Goal: Task Accomplishment & Management: Use online tool/utility

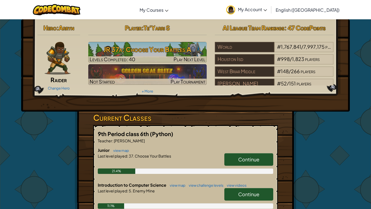
click at [261, 189] on link "Continue" at bounding box center [249, 194] width 49 height 13
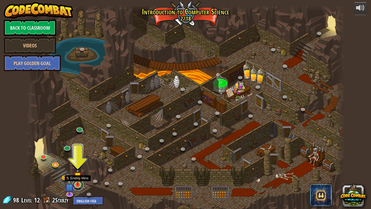
click at [80, 188] on link at bounding box center [78, 184] width 11 height 11
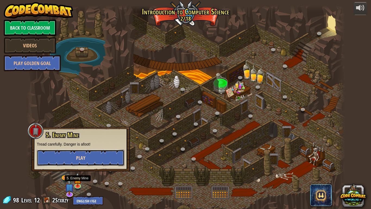
click at [47, 153] on button "Play" at bounding box center [81, 158] width 88 height 16
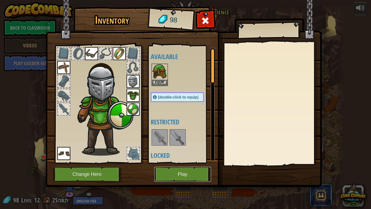
click at [171, 171] on button "Play" at bounding box center [182, 174] width 57 height 15
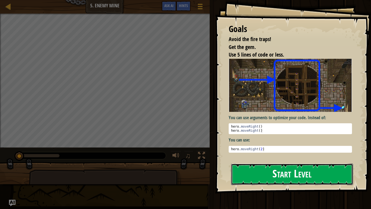
click at [285, 175] on button "Start Level" at bounding box center [292, 173] width 122 height 21
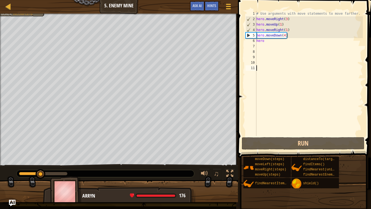
click at [285, 36] on div "# Use arguments with move statements to move farther. hero . moveRight ( 3 ) he…" at bounding box center [310, 79] width 108 height 136
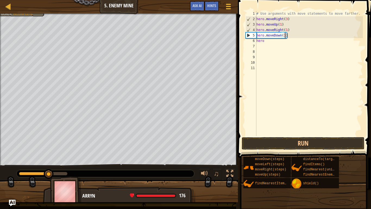
scroll to position [2, 4]
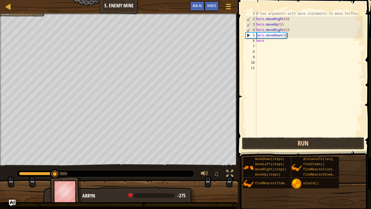
click at [254, 146] on button "Run" at bounding box center [303, 143] width 123 height 13
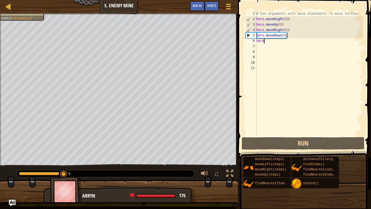
click at [273, 43] on div "# Use arguments with move statements to move farther. hero . moveRight ( 3 ) he…" at bounding box center [310, 79] width 108 height 136
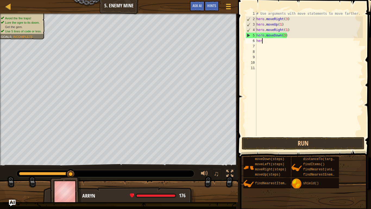
scroll to position [2, 0]
type textarea "h"
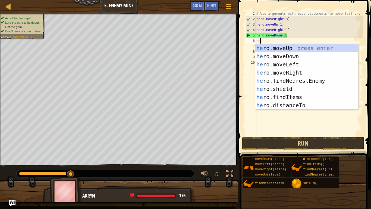
type textarea "hero"
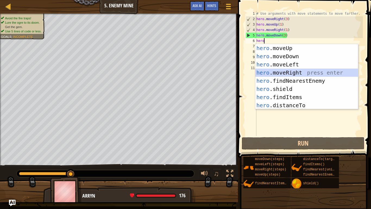
click at [300, 72] on div "hero .moveUp press enter hero .moveDown press enter hero .moveLeft press enter …" at bounding box center [307, 85] width 103 height 82
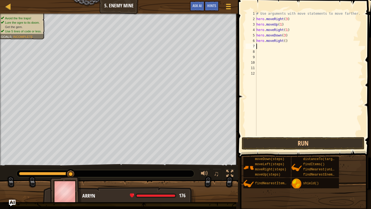
click at [285, 42] on div "# Use arguments with move statements to move farther. hero . moveRight ( 3 ) he…" at bounding box center [310, 79] width 108 height 136
click at [274, 140] on button "Run" at bounding box center [303, 143] width 123 height 13
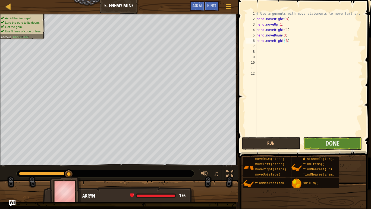
type textarea "hero.moveRight(3)"
click at [321, 141] on button "Done" at bounding box center [332, 143] width 59 height 13
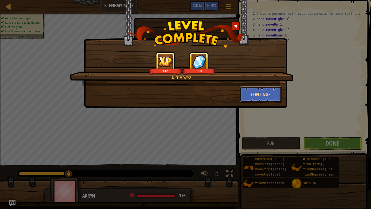
click at [259, 92] on button "Continue" at bounding box center [261, 94] width 42 height 16
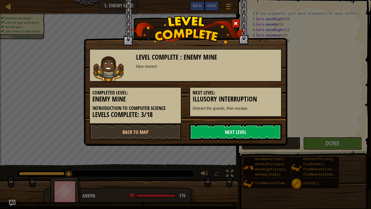
click at [251, 132] on link "Next Level" at bounding box center [236, 132] width 92 height 16
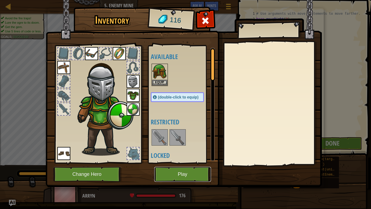
click at [196, 172] on button "Play" at bounding box center [182, 174] width 57 height 15
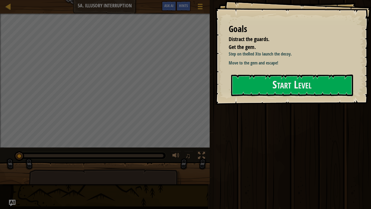
click at [329, 67] on div "Step on the Red X to launch the decoy. Move to the gem and escape!" at bounding box center [290, 60] width 123 height 18
click at [335, 84] on button "Start Level" at bounding box center [292, 84] width 122 height 21
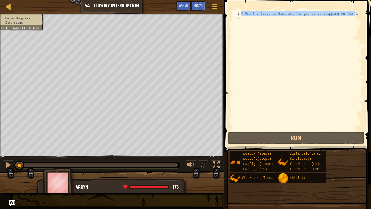
drag, startPoint x: 355, startPoint y: 12, endPoint x: 241, endPoint y: 15, distance: 114.5
click at [241, 15] on div "1 2 # Use the Decoy to distract the guards by stepping on the X. הההההההההההההה…" at bounding box center [297, 71] width 132 height 120
type textarea "# Use the Decoy to distract the guards by stepping on the X."
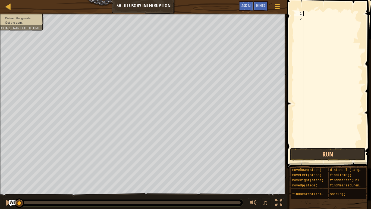
scroll to position [2, 0]
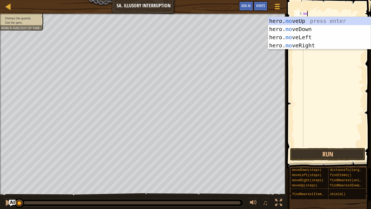
type textarea "mov"
click at [302, 44] on div "hero. mov eUp press enter hero. mov eDown press enter hero. mov eLeft press ent…" at bounding box center [319, 41] width 103 height 49
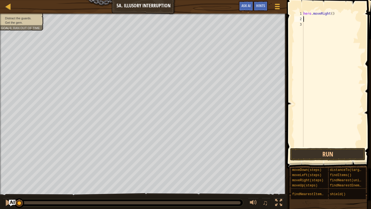
scroll to position [2, 0]
click at [332, 14] on div "hero . moveRight ( )" at bounding box center [333, 84] width 61 height 147
click at [300, 155] on button "Run" at bounding box center [327, 154] width 75 height 13
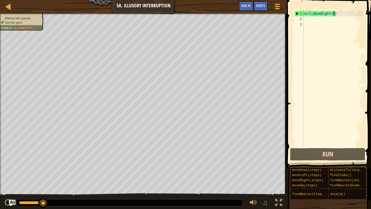
scroll to position [2, 4]
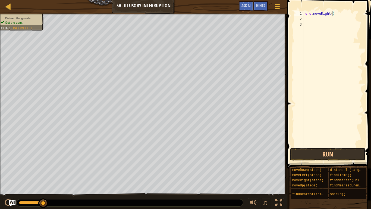
click at [338, 12] on div "hero . moveRight ( )" at bounding box center [333, 84] width 61 height 147
type textarea "h"
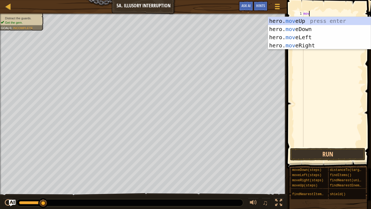
type textarea "move"
click at [300, 46] on div "hero. move Up press enter hero. move Down press enter hero. move Left press ent…" at bounding box center [319, 41] width 103 height 49
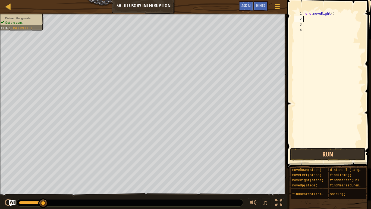
scroll to position [2, 0]
click at [332, 13] on div "hero . moveRight ( )" at bounding box center [333, 84] width 61 height 147
type textarea "hero.moveRight(1)"
click at [316, 17] on div "hero . moveRight ( 1 )" at bounding box center [333, 84] width 61 height 147
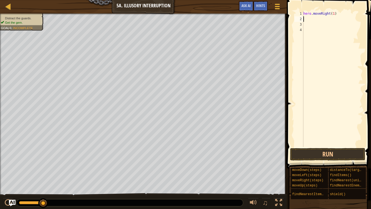
scroll to position [2, 0]
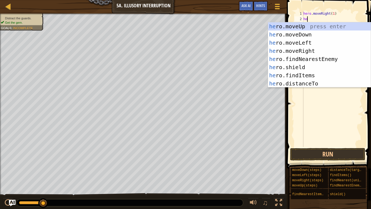
type textarea "hero"
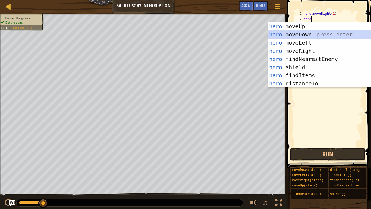
click at [307, 35] on div "hero .moveUp press enter hero .moveDown press enter hero .moveLeft press enter …" at bounding box center [319, 63] width 103 height 82
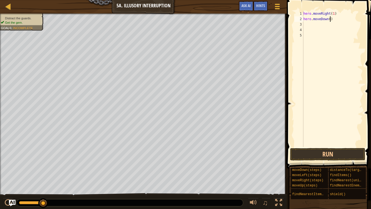
click at [330, 21] on div "hero . moveRight ( 1 ) hero . moveDown ( )" at bounding box center [333, 84] width 61 height 147
type textarea "hero.moveDown(3)"
click at [299, 157] on button "Run" at bounding box center [327, 154] width 75 height 13
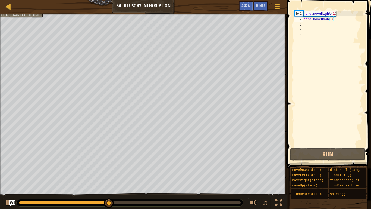
click at [307, 21] on div "hero . moveRight ( 1 ) hero . moveDown ( 3 )" at bounding box center [333, 84] width 61 height 147
click at [312, 26] on div "hero . moveRight ( 1 ) hero . moveDown ( 3 )" at bounding box center [333, 84] width 61 height 147
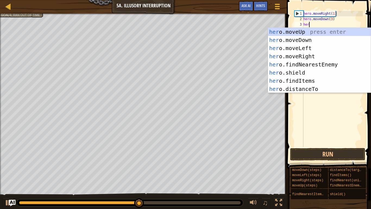
type textarea "hero"
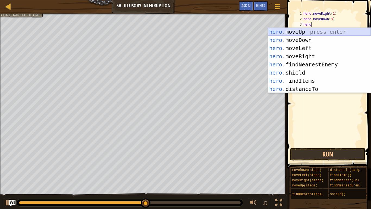
click at [312, 35] on div "hero .moveUp press enter hero .moveDown press enter hero .moveLeft press enter …" at bounding box center [319, 69] width 103 height 82
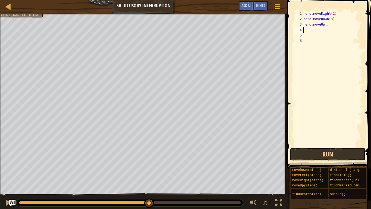
click at [327, 26] on div "hero . moveRight ( 1 ) hero . moveDown ( 3 ) hero . moveUp ( )" at bounding box center [333, 84] width 61 height 147
type textarea "hero.moveUp(3)"
click at [312, 30] on div "hero . moveRight ( 1 ) hero . moveDown ( 3 ) hero . moveUp ( 3 )" at bounding box center [333, 84] width 61 height 147
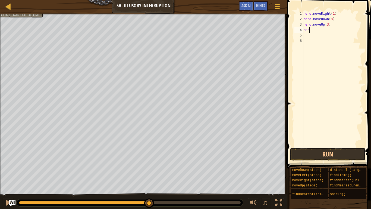
type textarea "hero"
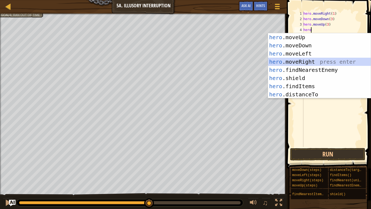
click at [326, 60] on div "hero .moveUp press enter hero .moveDown press enter hero .moveLeft press enter …" at bounding box center [319, 74] width 103 height 82
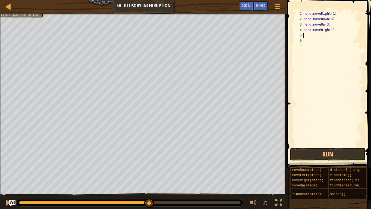
click at [332, 32] on div "hero . moveRight ( 1 ) hero . moveDown ( 3 ) hero . moveUp ( 3 ) hero . moveRig…" at bounding box center [333, 84] width 61 height 147
click at [315, 149] on button "Run" at bounding box center [327, 154] width 75 height 13
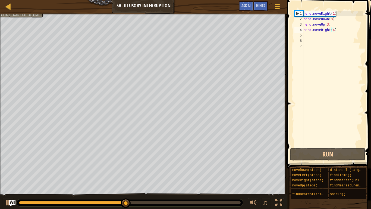
click at [328, 25] on div "hero . moveRight ( 1 ) hero . moveDown ( 3 ) hero . moveUp ( 3 ) hero . moveRig…" at bounding box center [333, 84] width 61 height 147
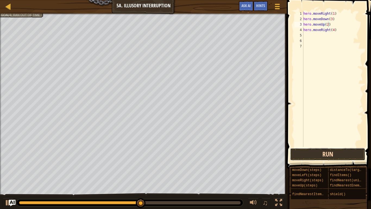
click at [306, 153] on button "Run" at bounding box center [327, 154] width 75 height 13
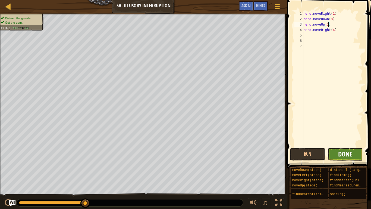
type textarea "hero.moveUp(1)"
click at [341, 149] on button "Done" at bounding box center [345, 154] width 35 height 13
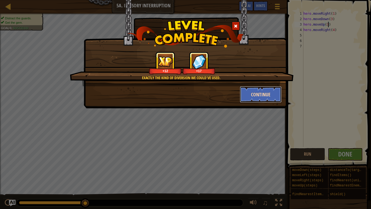
click at [271, 95] on button "Continue" at bounding box center [261, 94] width 42 height 16
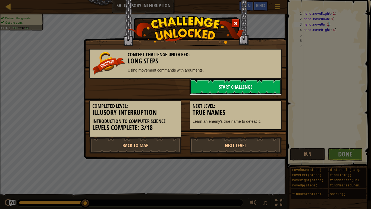
click at [247, 93] on link "Start Challenge" at bounding box center [236, 87] width 92 height 16
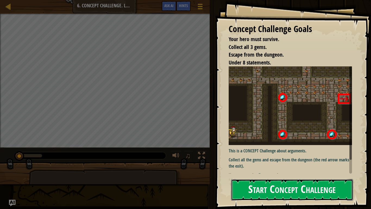
click at [309, 190] on button "Start Concept Challenge" at bounding box center [292, 189] width 122 height 21
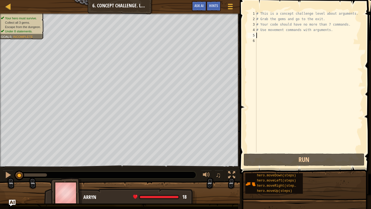
click at [263, 36] on div "# This is a concept challenge level about arguments. # Grab the gems and go to …" at bounding box center [310, 87] width 108 height 152
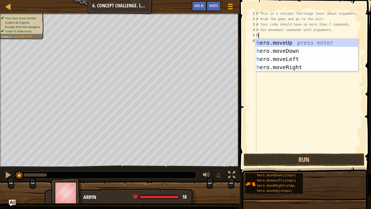
scroll to position [2, 0]
type textarea "hero"
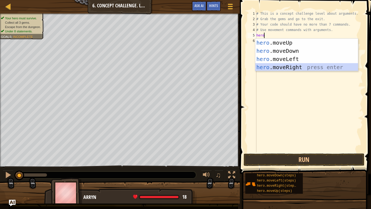
click at [276, 66] on div "hero .moveUp press enter hero .moveDown press enter hero .moveLeft press enter …" at bounding box center [307, 63] width 103 height 49
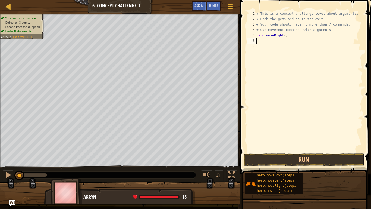
click at [285, 36] on div "# This is a concept challenge level about arguments. # Grab the gems and go to …" at bounding box center [310, 87] width 108 height 152
type textarea "hero.moveRight(1)"
click at [263, 41] on div "# This is a concept challenge level about arguments. # Grab the gems and go to …" at bounding box center [310, 87] width 108 height 152
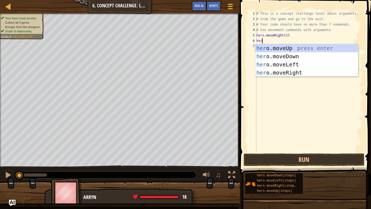
type textarea "hero"
click at [279, 52] on div "hero .moveUp press enter hero .moveDown press enter hero .moveLeft press enter …" at bounding box center [307, 68] width 103 height 49
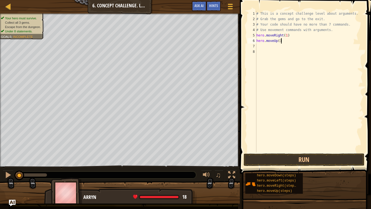
click at [281, 42] on div "# This is a concept challenge level about arguments. # Grab the gems and go to …" at bounding box center [310, 87] width 108 height 152
click at [279, 41] on div "# This is a concept challenge level about arguments. # Grab the gems and go to …" at bounding box center [310, 87] width 108 height 152
click at [326, 158] on button "Run" at bounding box center [304, 159] width 121 height 13
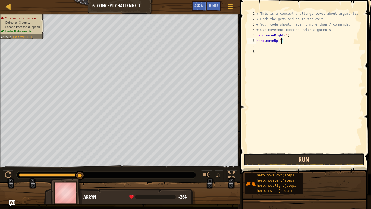
click at [291, 160] on button "Run" at bounding box center [304, 159] width 121 height 13
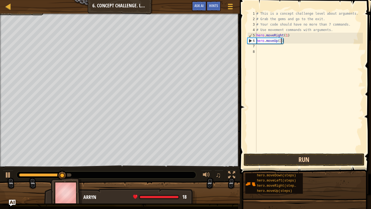
type textarea "hero.moveUp(3)"
click at [291, 160] on button "Run" at bounding box center [304, 159] width 121 height 13
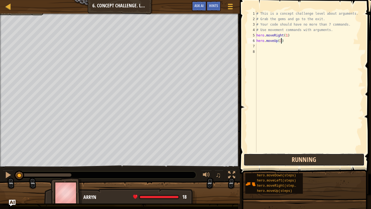
click at [291, 160] on button "Running" at bounding box center [304, 159] width 121 height 13
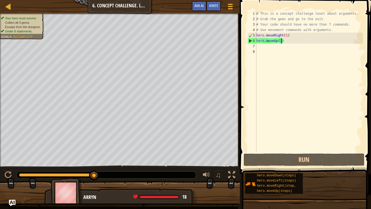
click at [284, 46] on div "# This is a concept challenge level about arguments. # Grab the gems and go to …" at bounding box center [310, 87] width 108 height 152
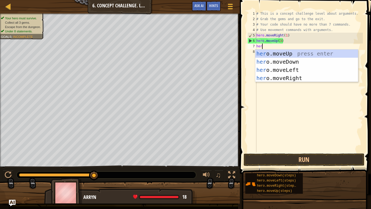
type textarea "hero"
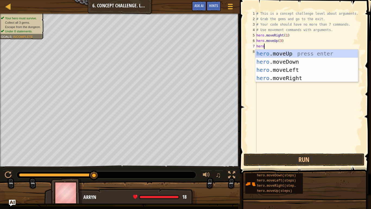
click at [312, 82] on div "# This is a concept challenge level about arguments. # Grab the gems and go to …" at bounding box center [310, 87] width 108 height 152
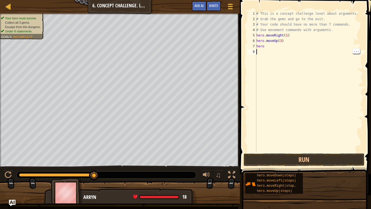
click at [279, 49] on div "# This is a concept challenge level about arguments. # Grab the gems and go to …" at bounding box center [310, 87] width 108 height 152
click at [285, 44] on div "# This is a concept challenge level about arguments. # Grab the gems and go to …" at bounding box center [310, 87] width 108 height 152
type textarea "hero"
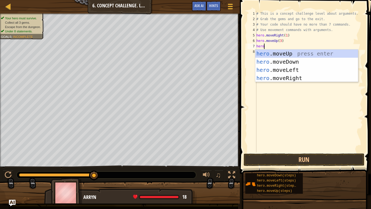
click at [309, 79] on div "hero .moveUp press enter hero .moveDown press enter hero .moveLeft press enter …" at bounding box center [307, 73] width 103 height 49
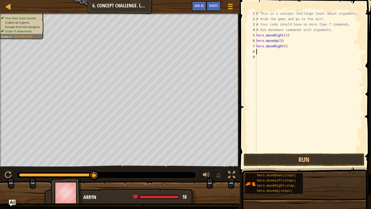
scroll to position [2, 0]
click at [287, 44] on div "# This is a concept challenge level about arguments. # Grab the gems and go to …" at bounding box center [310, 87] width 108 height 152
click at [286, 46] on div "# This is a concept challenge level about arguments. # Grab the gems and go to …" at bounding box center [310, 87] width 108 height 152
click at [282, 48] on div "# This is a concept challenge level about arguments. # Grab the gems and go to …" at bounding box center [310, 87] width 108 height 152
click at [286, 44] on div "# This is a concept challenge level about arguments. # Grab the gems and go to …" at bounding box center [310, 87] width 108 height 152
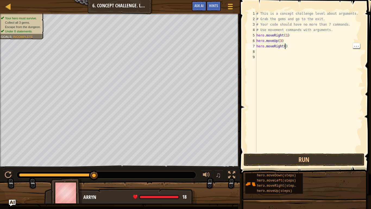
type textarea "hero.moveRight(2)"
click at [284, 50] on div "# This is a concept challenge level about arguments. # Grab the gems and go to …" at bounding box center [310, 87] width 108 height 152
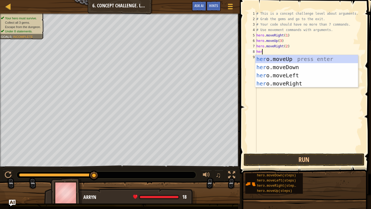
type textarea "hero"
click at [310, 66] on div "hero .moveUp press enter hero .moveDown press enter hero .moveLeft press enter …" at bounding box center [307, 79] width 103 height 49
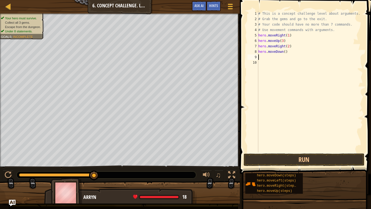
scroll to position [2, 0]
click at [286, 50] on div "# This is a concept challenge level about arguments. # Grab the gems and go to …" at bounding box center [310, 87] width 106 height 152
type textarea "hero.moveDown(4)"
click at [271, 56] on div "# This is a concept challenge level about arguments. # Grab the gems and go to …" at bounding box center [310, 87] width 106 height 152
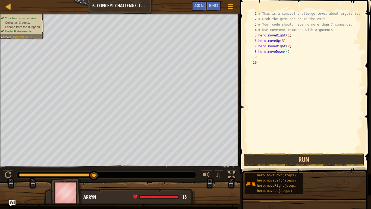
scroll to position [2, 0]
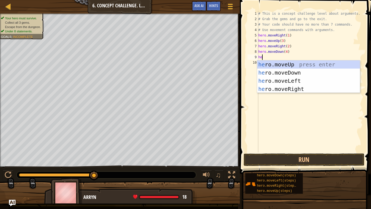
type textarea "hero"
click at [295, 79] on div "hero .moveUp press enter hero .moveDown press enter hero .moveLeft press enter …" at bounding box center [308, 84] width 103 height 49
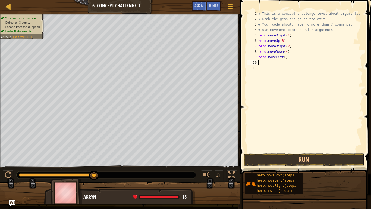
scroll to position [2, 0]
click at [287, 57] on div "# This is a concept challenge level about arguments. # Grab the gems and go to …" at bounding box center [310, 87] width 106 height 152
click at [286, 57] on div "# This is a concept challenge level about arguments. # Grab the gems and go to …" at bounding box center [310, 87] width 106 height 152
type textarea "hero.moveLeft(1)"
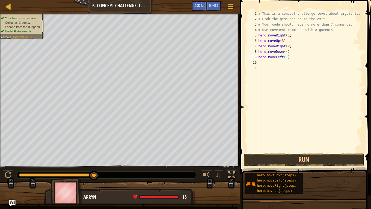
click at [275, 62] on div "# This is a concept challenge level about arguments. # Grab the gems and go to …" at bounding box center [310, 87] width 106 height 152
click at [289, 55] on div "# This is a concept challenge level about arguments. # Grab the gems and go to …" at bounding box center [310, 87] width 106 height 152
click at [288, 57] on div "# This is a concept challenge level about arguments. # Grab the gems and go to …" at bounding box center [310, 87] width 106 height 152
type textarea "hero.moveLeft(2)"
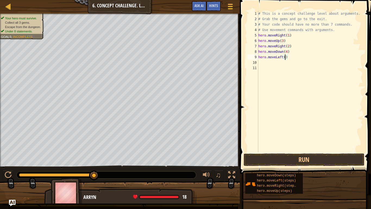
scroll to position [2, 4]
click at [269, 62] on div "# This is a concept challenge level about arguments. # Grab the gems and go to …" at bounding box center [310, 87] width 106 height 152
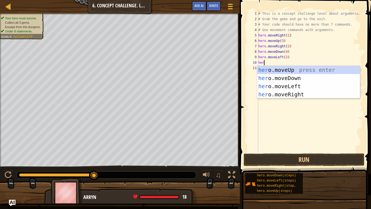
type textarea "hero"
click at [310, 72] on div "hero .moveUp press enter hero .moveDown press enter hero .moveLeft press enter …" at bounding box center [308, 90] width 103 height 49
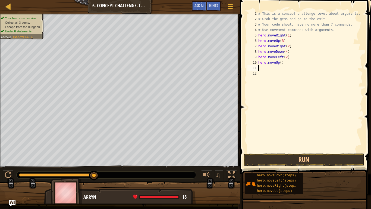
scroll to position [2, 0]
click at [283, 63] on div "# This is a concept challenge level about arguments. # Grab the gems and go to …" at bounding box center [310, 87] width 106 height 152
click at [282, 62] on div "# This is a concept challenge level about arguments. # Grab the gems and go to …" at bounding box center [310, 87] width 106 height 152
type textarea "hero.moveUp(3)"
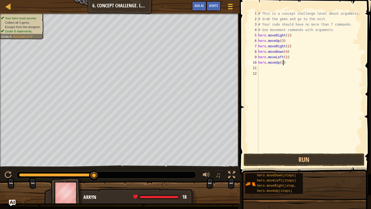
click at [275, 67] on div "# This is a concept challenge level about arguments. # Grab the gems and go to …" at bounding box center [310, 87] width 106 height 152
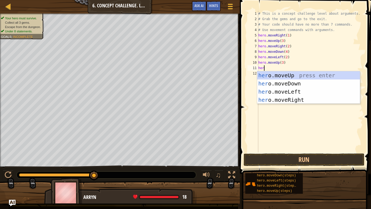
type textarea "hero"
click at [302, 98] on div "hero .moveUp press enter hero .moveDown press enter hero .moveLeft press enter …" at bounding box center [308, 95] width 103 height 49
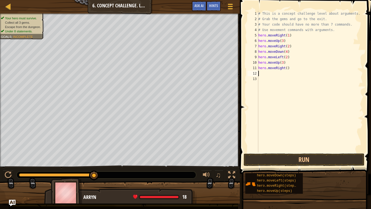
click at [287, 66] on div "# This is a concept challenge level about arguments. # Grab the gems and go to …" at bounding box center [310, 87] width 106 height 152
click at [302, 159] on button "Run" at bounding box center [304, 159] width 121 height 13
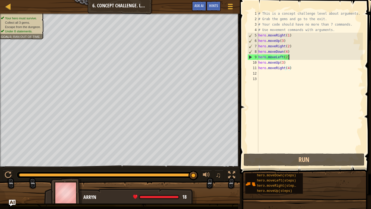
click at [290, 58] on div "# This is a concept challenge level about arguments. # Grab the gems and go to …" at bounding box center [310, 87] width 106 height 152
click at [287, 58] on div "# This is a concept challenge level about arguments. # Grab the gems and go to …" at bounding box center [310, 87] width 106 height 152
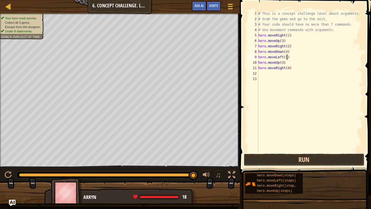
click at [264, 160] on button "Run" at bounding box center [304, 159] width 121 height 13
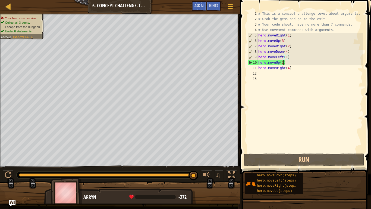
click at [283, 65] on div "# This is a concept challenge level about arguments. # Grab the gems and go to …" at bounding box center [310, 87] width 106 height 152
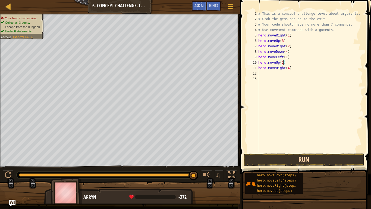
scroll to position [2, 4]
click at [288, 163] on button "Run" at bounding box center [304, 159] width 121 height 13
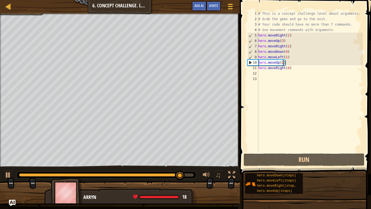
click at [287, 53] on div "# This is a concept challenge level about arguments. # Grab the gems and go to …" at bounding box center [310, 87] width 106 height 152
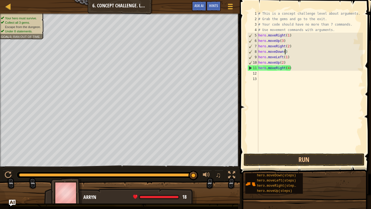
scroll to position [2, 4]
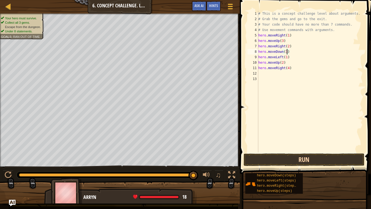
type textarea "hero.moveDown(3)"
click at [280, 160] on button "Run" at bounding box center [304, 159] width 121 height 13
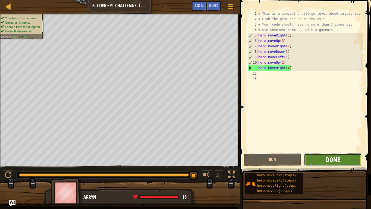
click at [327, 158] on span "Done" at bounding box center [333, 159] width 14 height 9
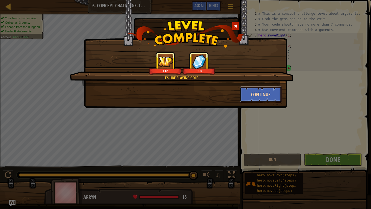
click at [279, 96] on button "Continue" at bounding box center [261, 94] width 42 height 16
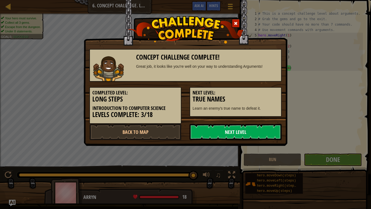
click at [265, 129] on link "Next Level" at bounding box center [236, 132] width 92 height 16
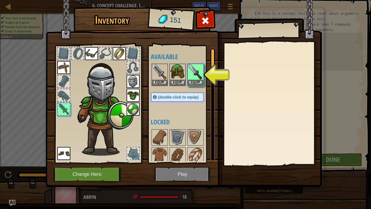
click at [200, 175] on img at bounding box center [184, 88] width 276 height 197
click at [197, 84] on button "Equip" at bounding box center [195, 82] width 15 height 6
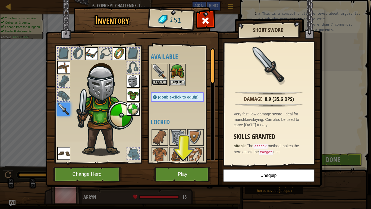
click at [160, 80] on button "Equip" at bounding box center [159, 82] width 15 height 6
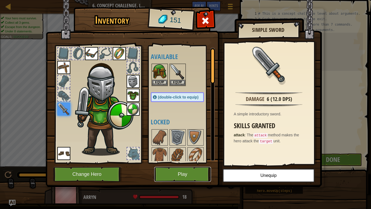
click at [188, 176] on button "Play" at bounding box center [182, 174] width 57 height 15
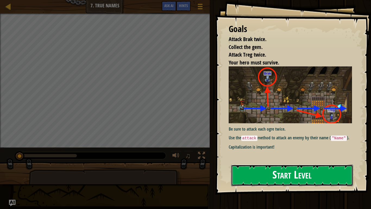
click at [277, 171] on button "Start Level" at bounding box center [292, 174] width 122 height 21
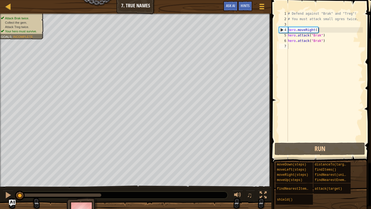
click at [265, 0] on div "Map Introduction to Computer Science 7 . True Names Game Menu Done Hints Ask AI" at bounding box center [136, 7] width 272 height 14
